Goal: Navigation & Orientation: Find specific page/section

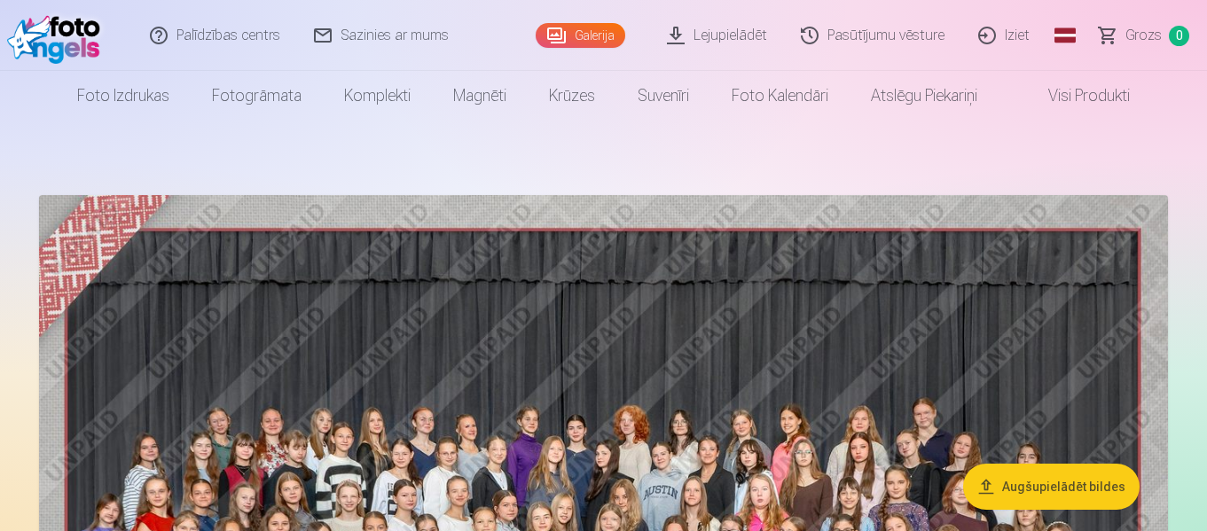
click at [842, 34] on link "Pasūtījumu vēsture" at bounding box center [873, 35] width 177 height 71
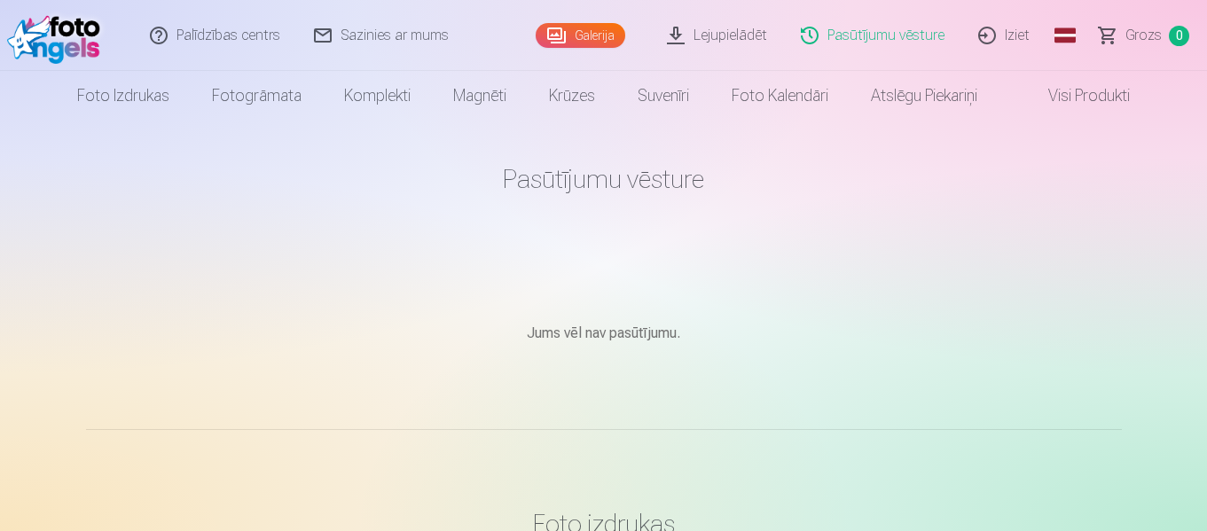
click at [1082, 95] on link "Visi produkti" at bounding box center [1075, 96] width 153 height 50
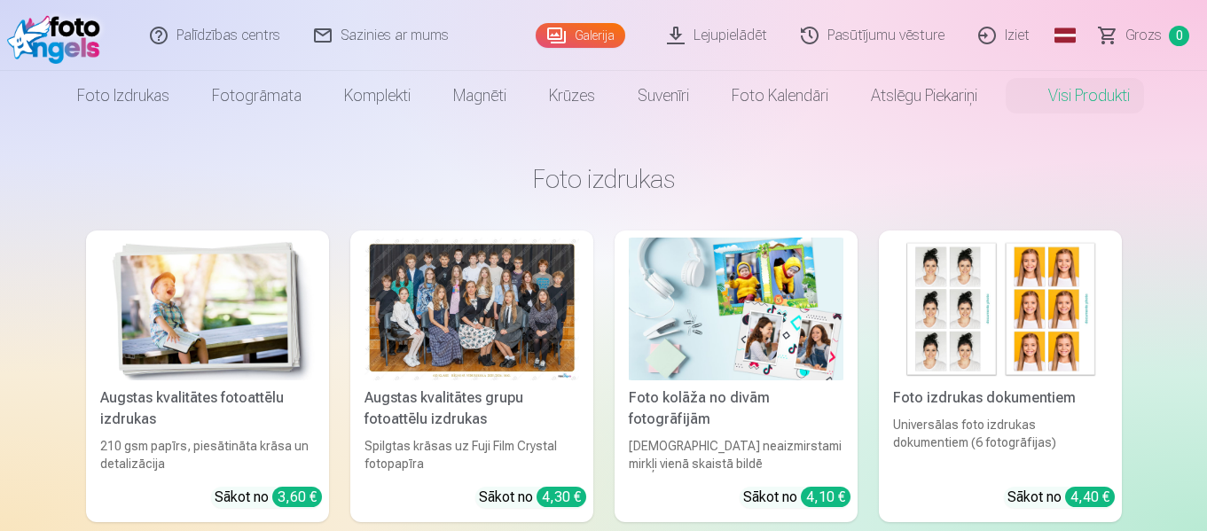
click at [577, 28] on link "Galerija" at bounding box center [581, 35] width 90 height 25
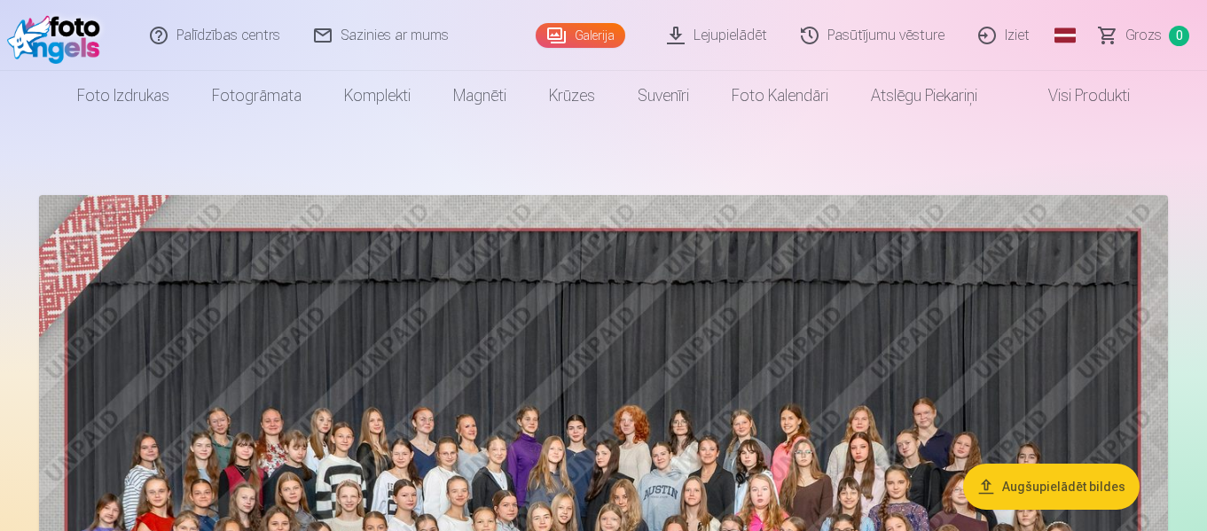
click at [867, 36] on link "Pasūtījumu vēsture" at bounding box center [873, 35] width 177 height 71
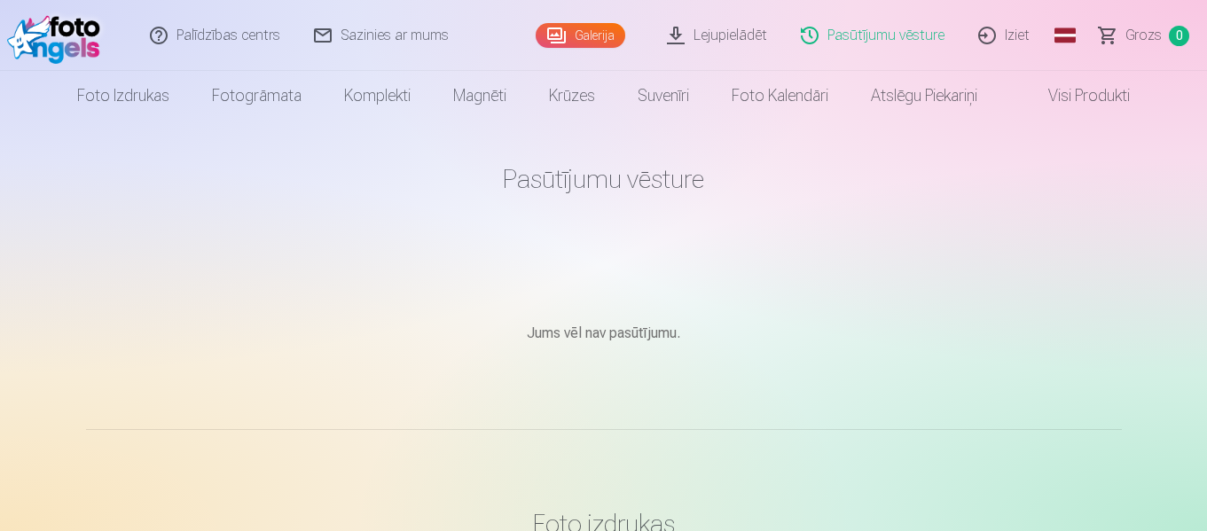
drag, startPoint x: 203, startPoint y: 31, endPoint x: 203, endPoint y: 4, distance: 26.6
click at [205, 29] on link "Palīdzības centrs" at bounding box center [216, 35] width 164 height 71
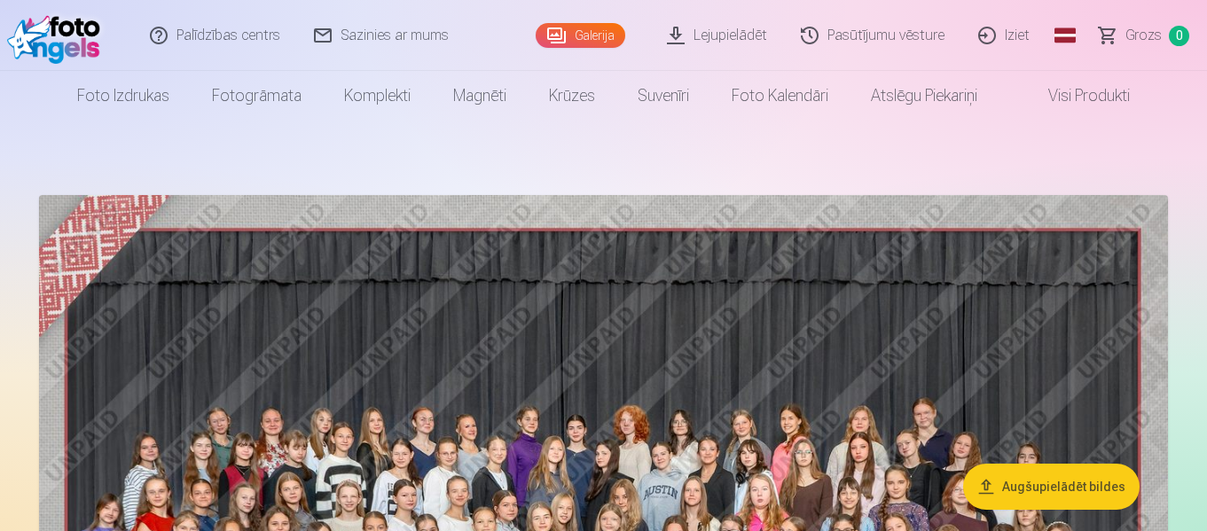
click at [1001, 30] on link "Iziet" at bounding box center [1004, 35] width 85 height 71
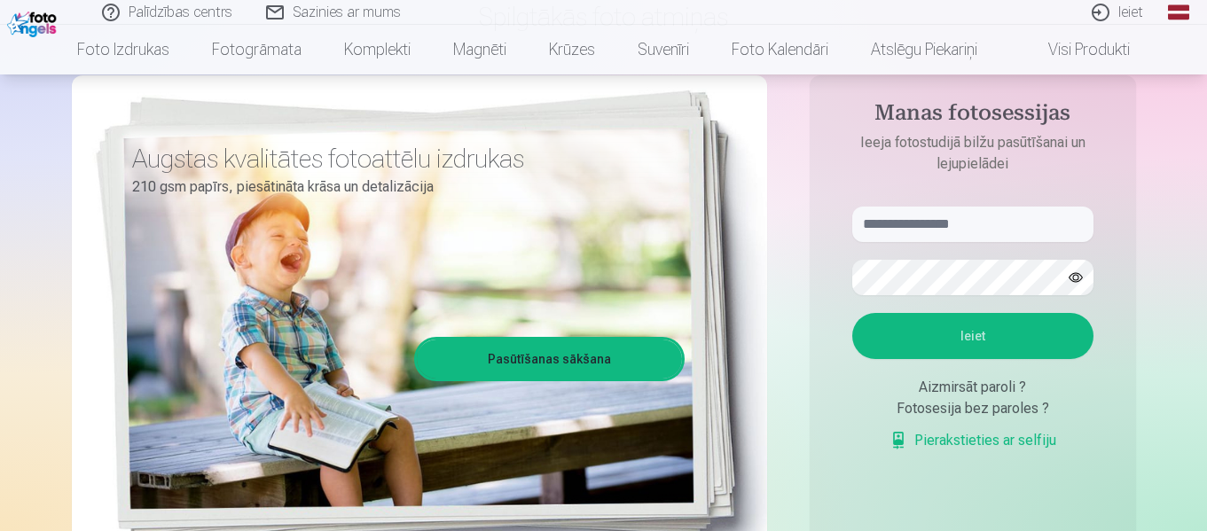
scroll to position [177, 0]
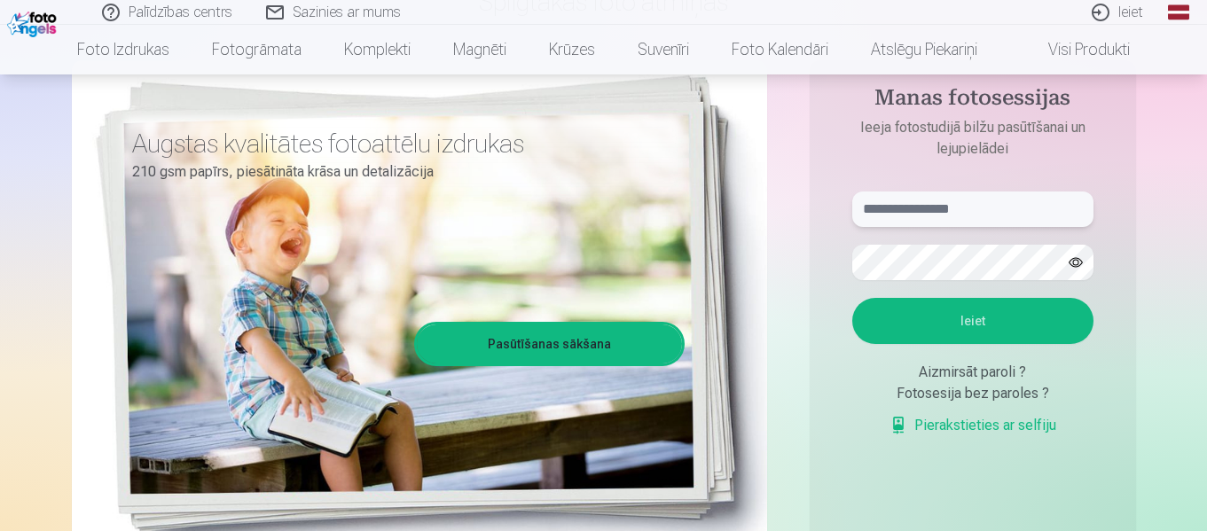
click at [930, 206] on input "text" at bounding box center [972, 209] width 241 height 35
